Goal: Information Seeking & Learning: Understand process/instructions

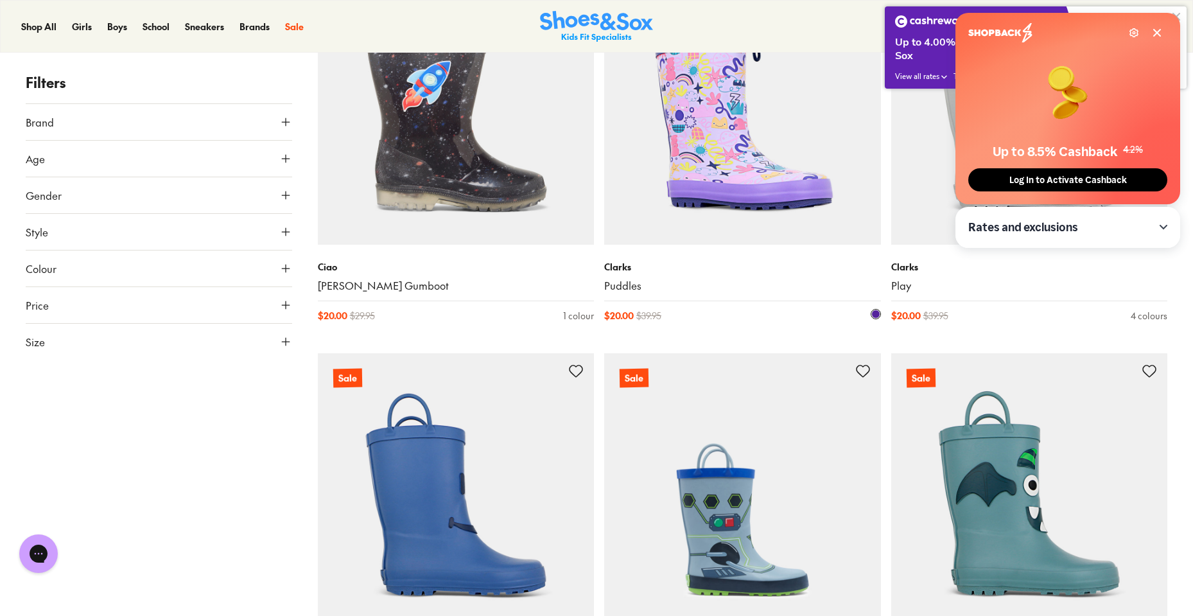
scroll to position [199, 0]
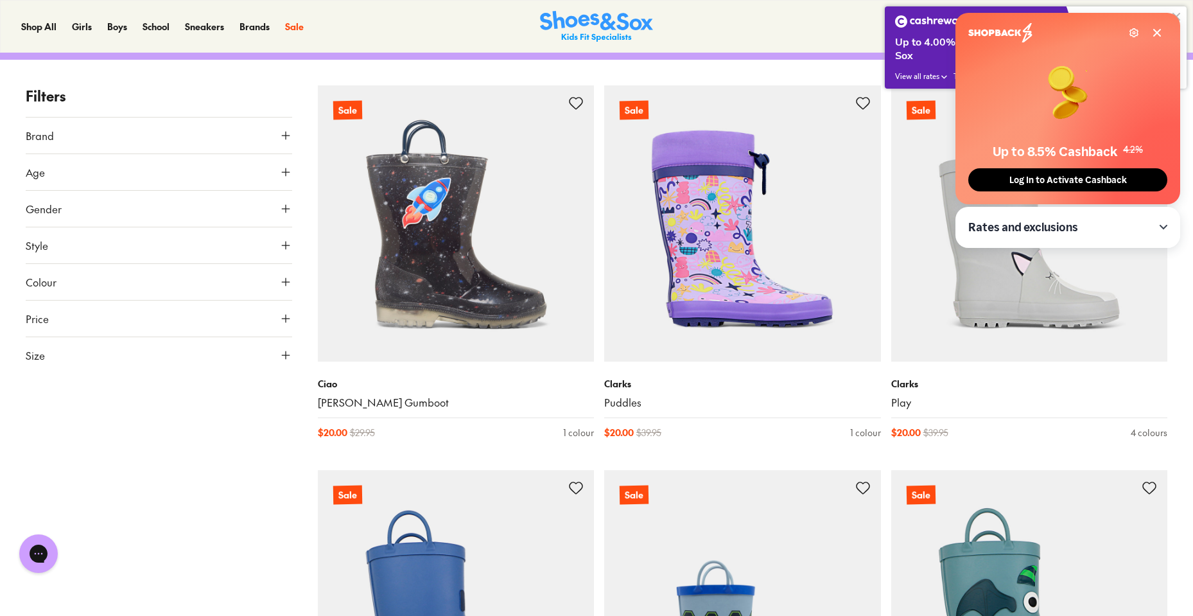
click at [1152, 30] on icon at bounding box center [1157, 33] width 10 height 10
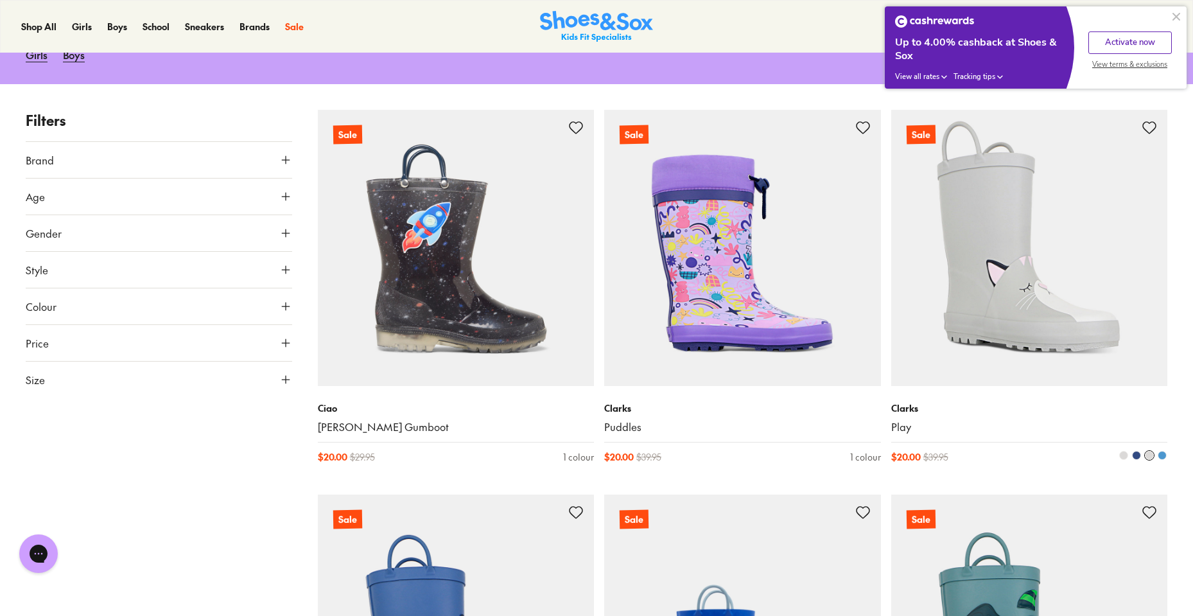
scroll to position [177, 0]
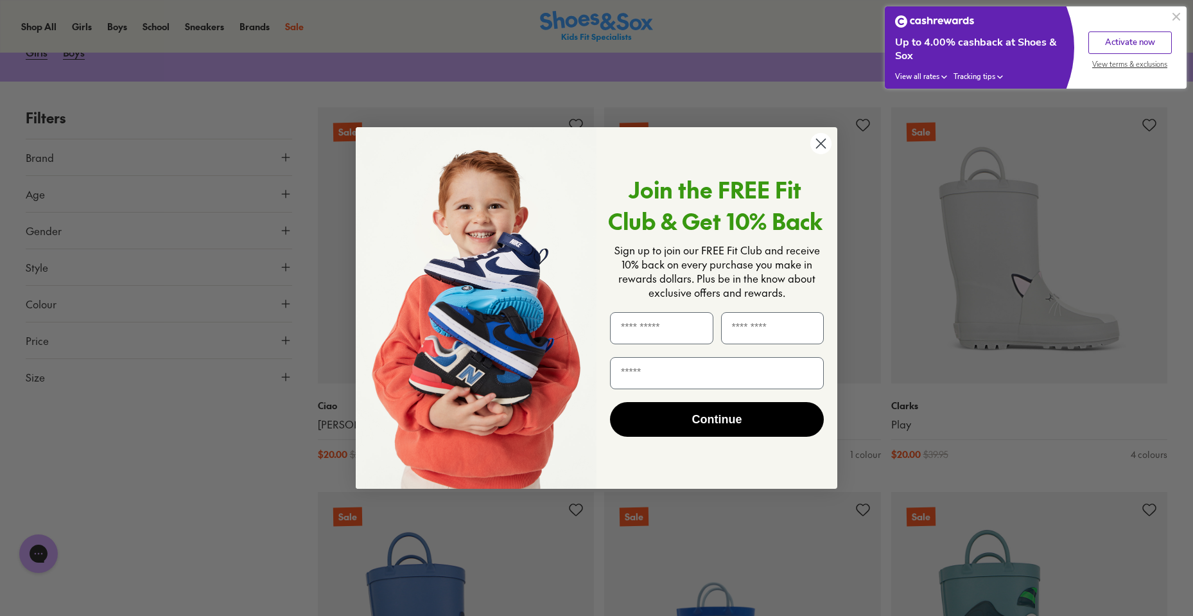
click at [820, 147] on circle "Close dialog" at bounding box center [820, 143] width 21 height 21
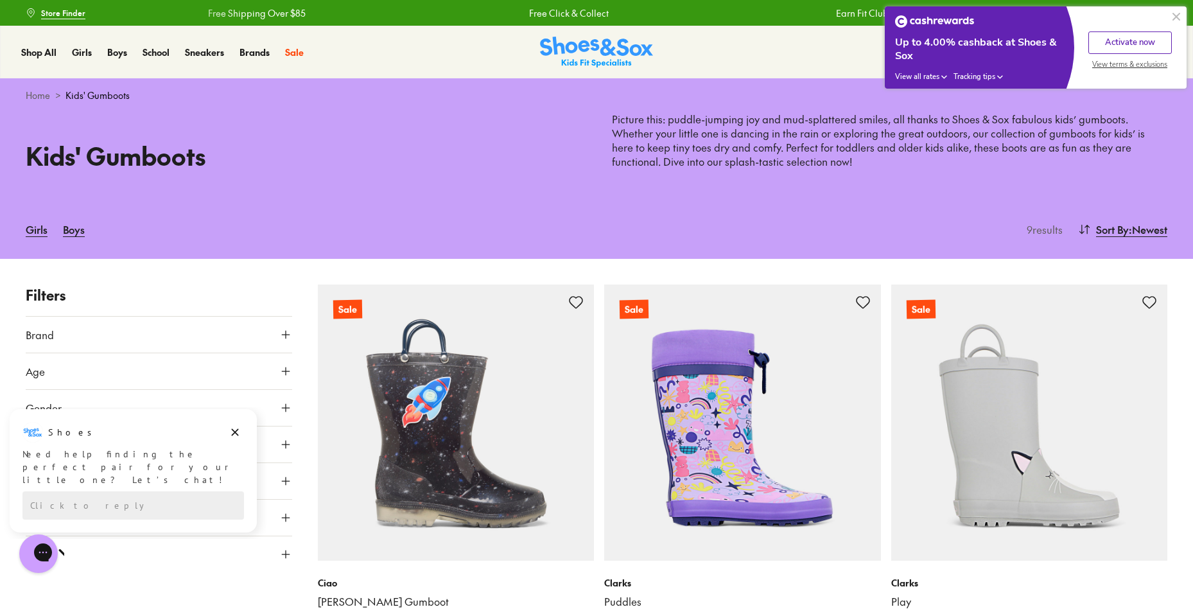
scroll to position [200, 0]
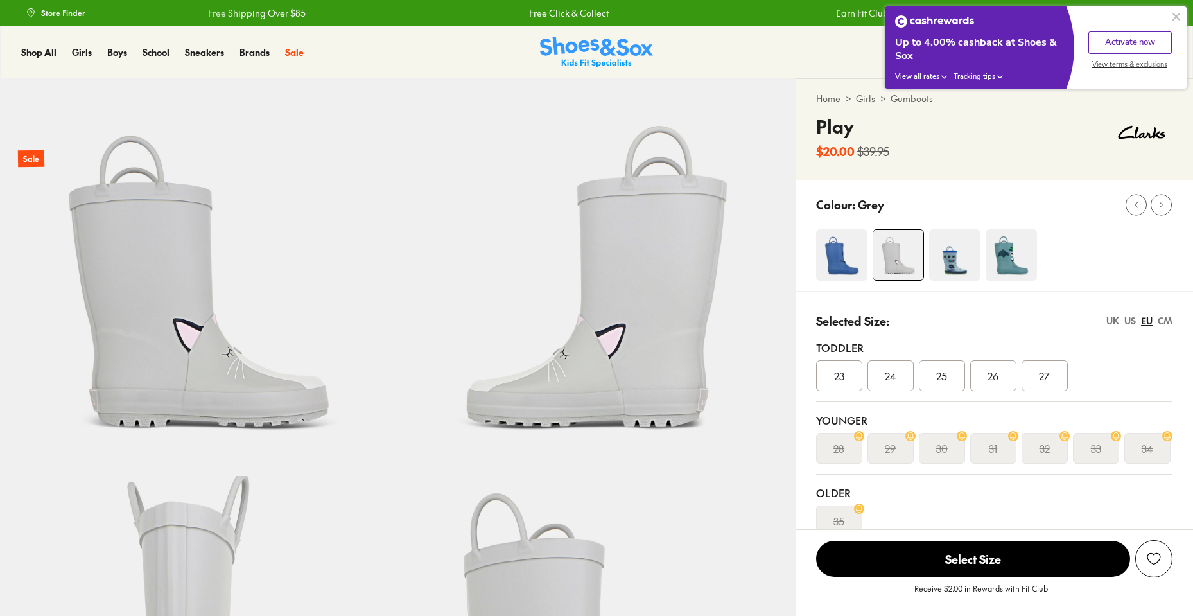
select select "*"
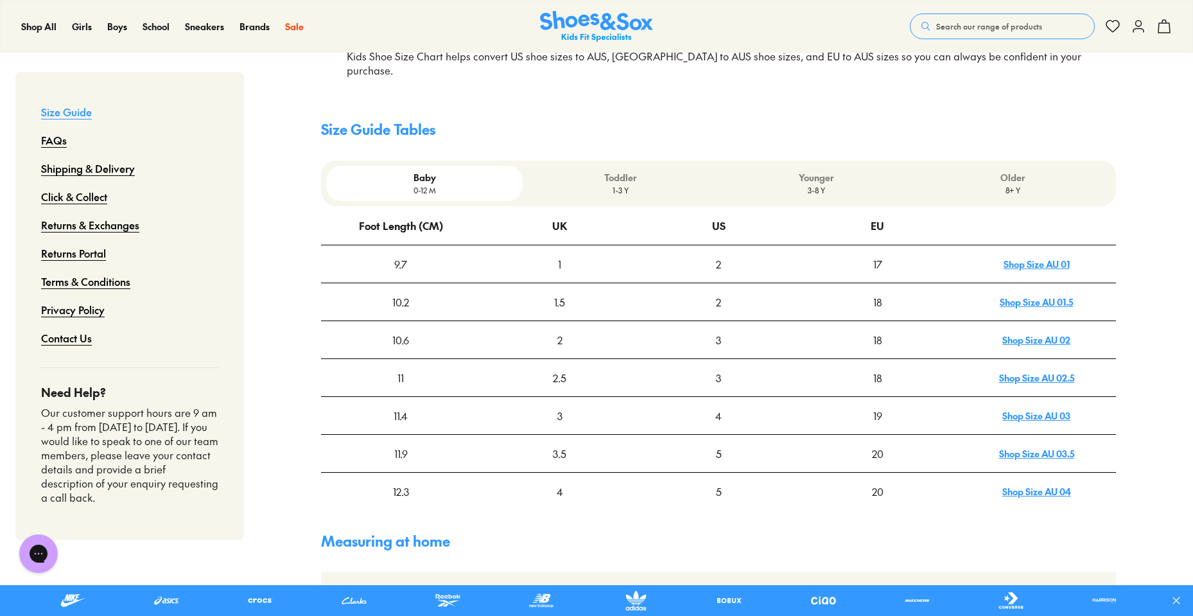
click at [660, 171] on p "Toddler" at bounding box center [621, 177] width 186 height 13
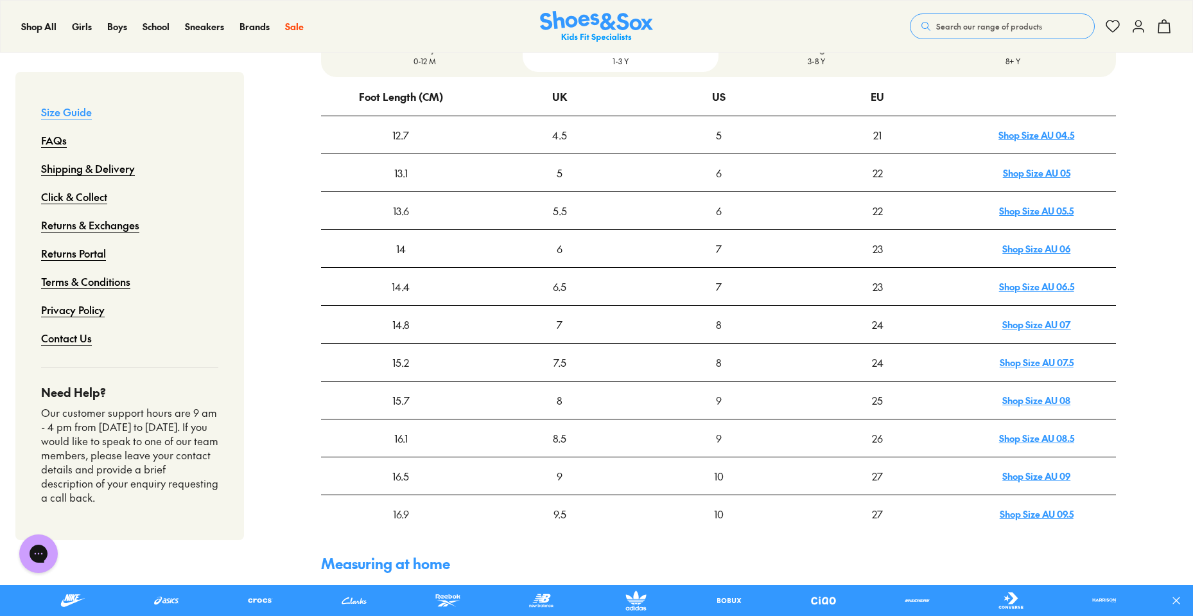
scroll to position [429, 0]
drag, startPoint x: 377, startPoint y: 455, endPoint x: 435, endPoint y: 460, distance: 57.4
click at [435, 460] on div "16.5" at bounding box center [401, 475] width 158 height 36
drag, startPoint x: 521, startPoint y: 465, endPoint x: 942, endPoint y: 462, distance: 420.5
click at [942, 462] on tr "16.5 9 10 27 Shop Size AU 09" at bounding box center [718, 475] width 795 height 38
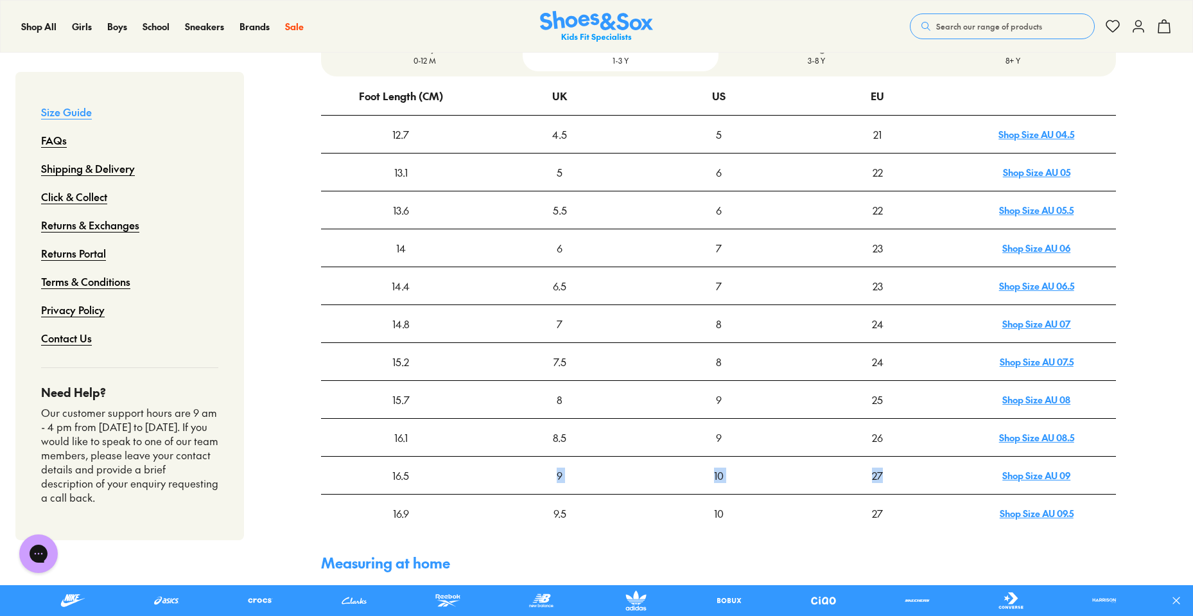
click at [941, 462] on div "27" at bounding box center [878, 475] width 158 height 36
drag, startPoint x: 1122, startPoint y: 455, endPoint x: 243, endPoint y: 457, distance: 878.9
click at [559, 458] on div "9" at bounding box center [560, 475] width 158 height 36
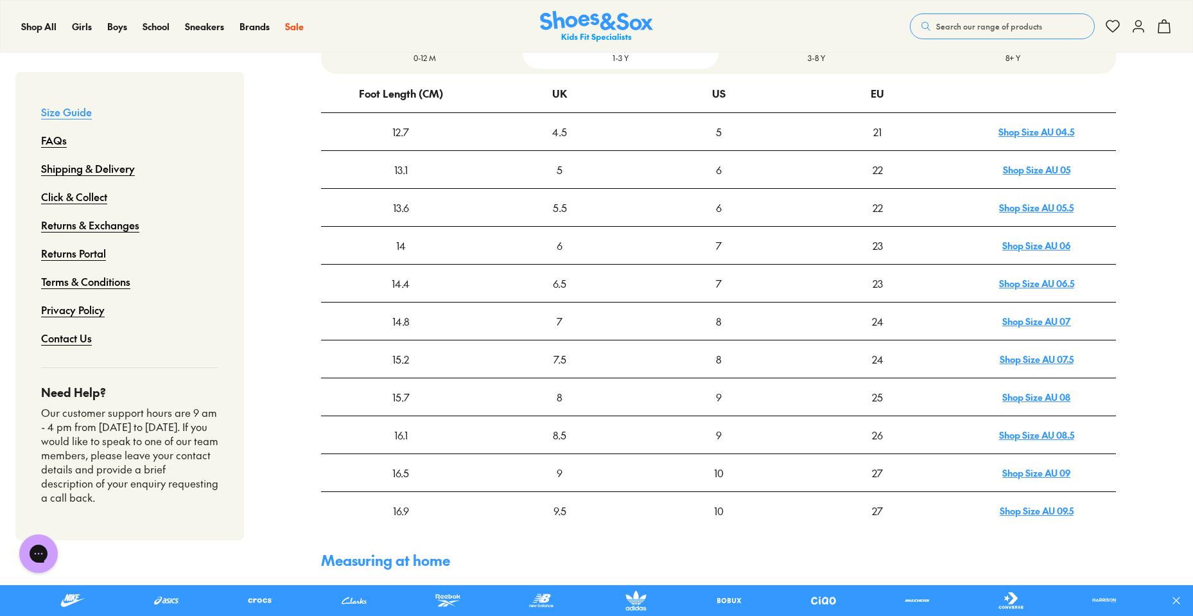
scroll to position [431, 0]
